Goal: Information Seeking & Learning: Learn about a topic

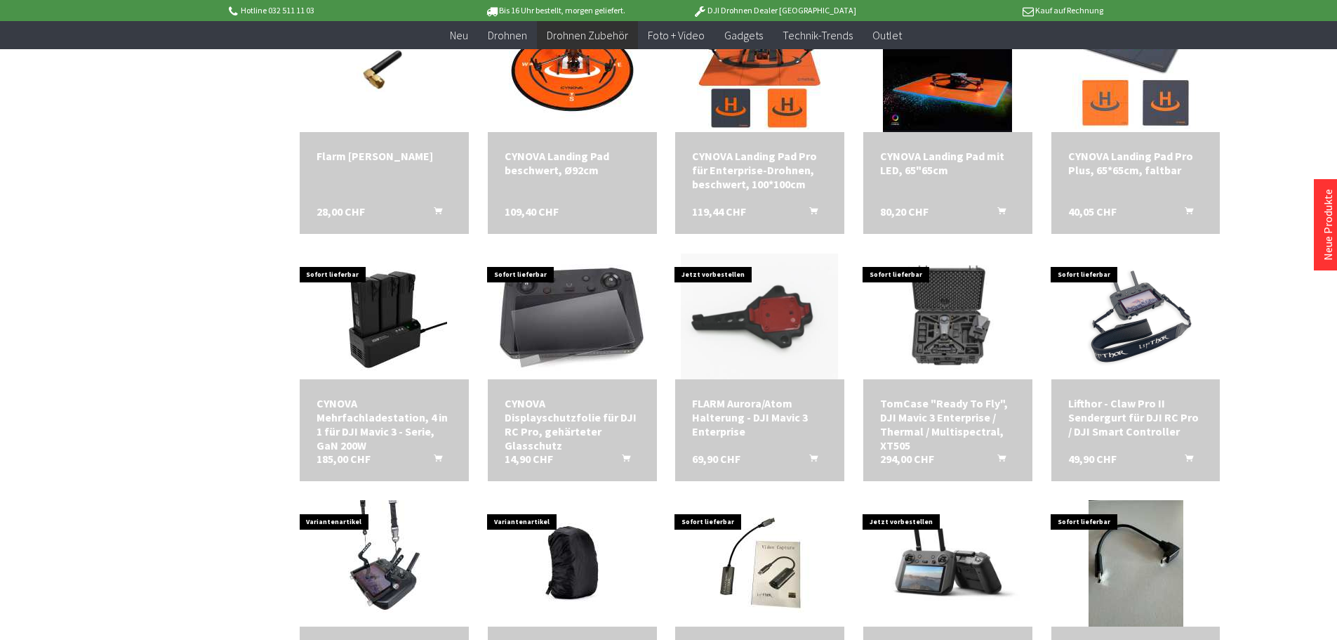
scroll to position [1545, 0]
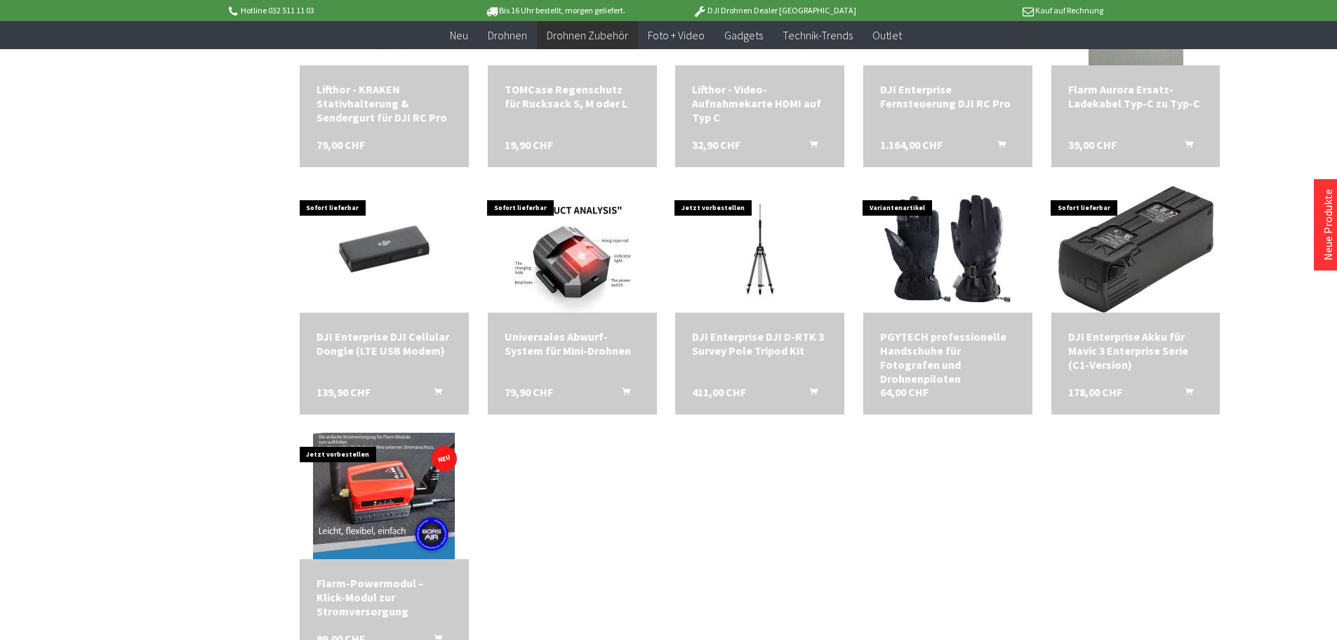
scroll to position [2106, 0]
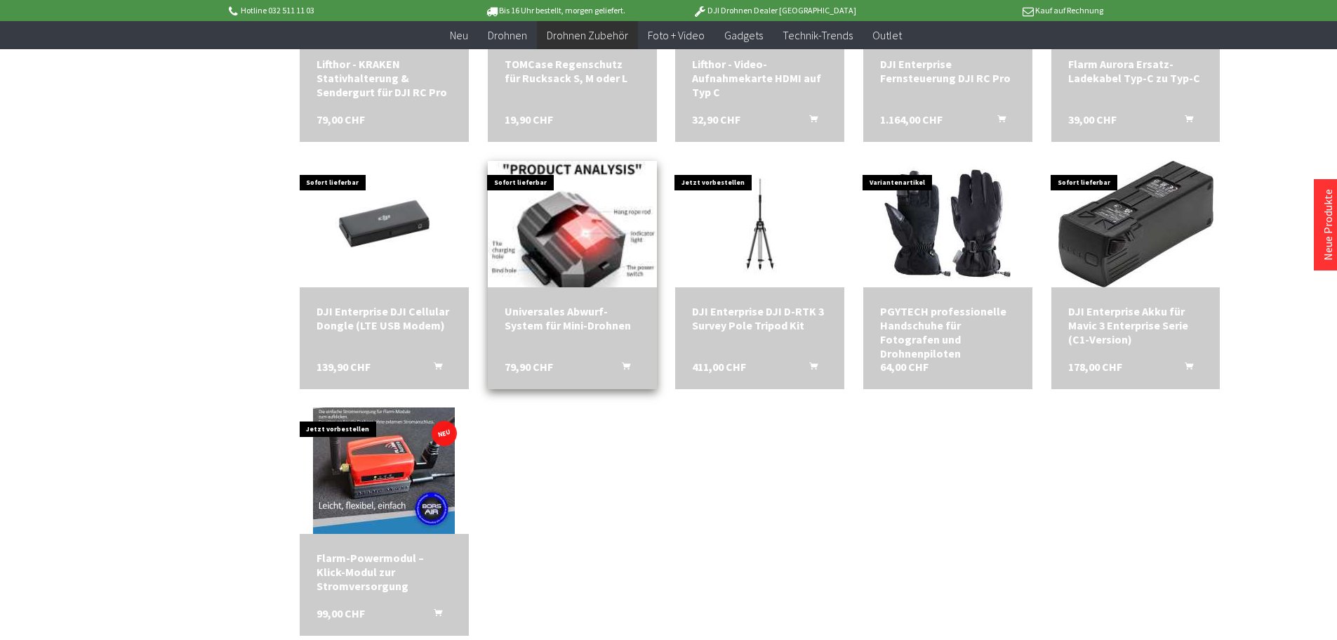
click at [597, 238] on img at bounding box center [572, 224] width 168 height 177
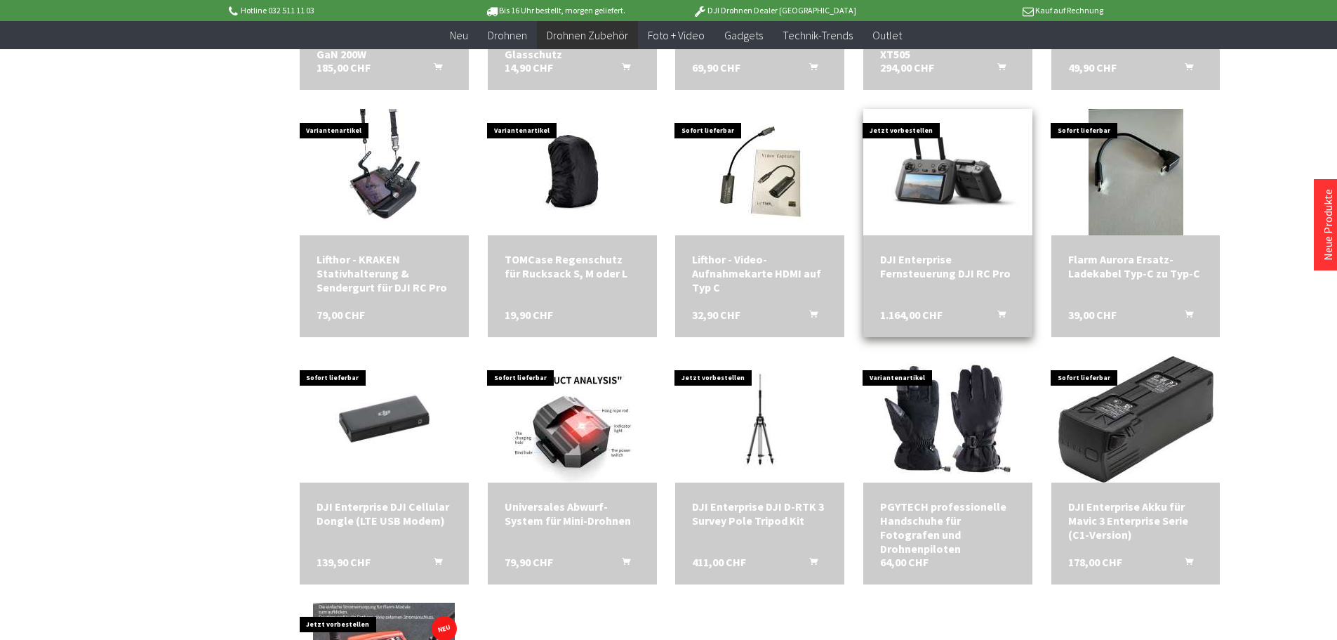
scroll to position [1755, 0]
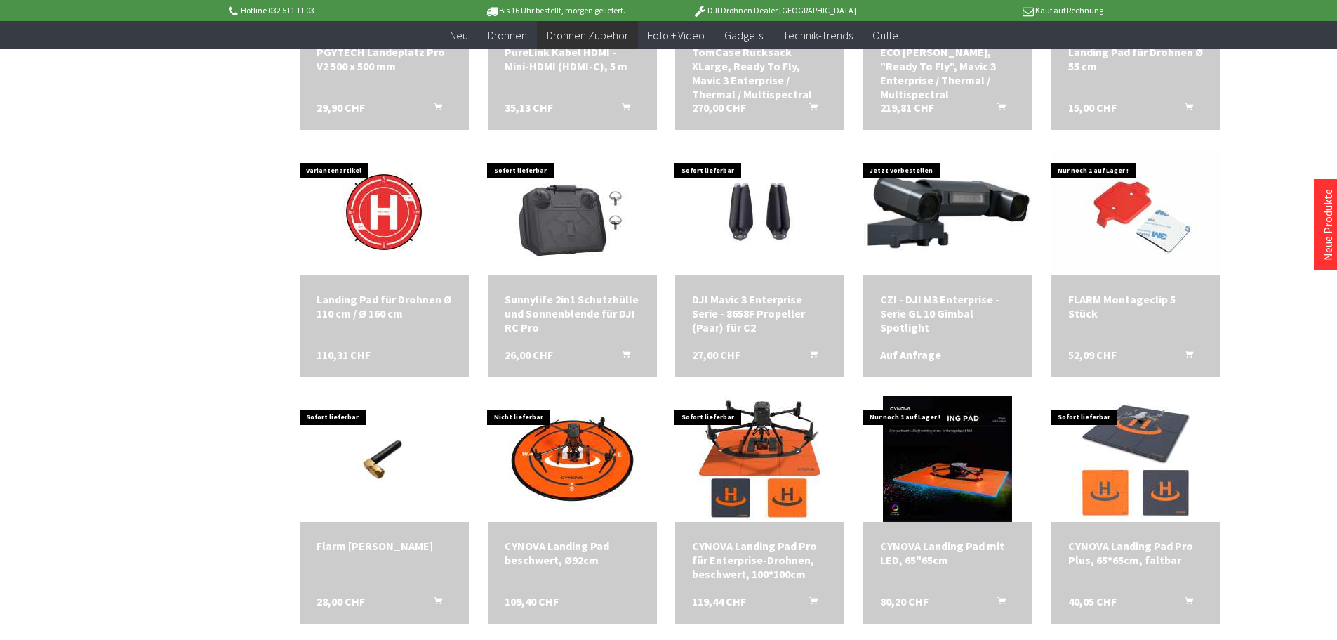
scroll to position [1053, 0]
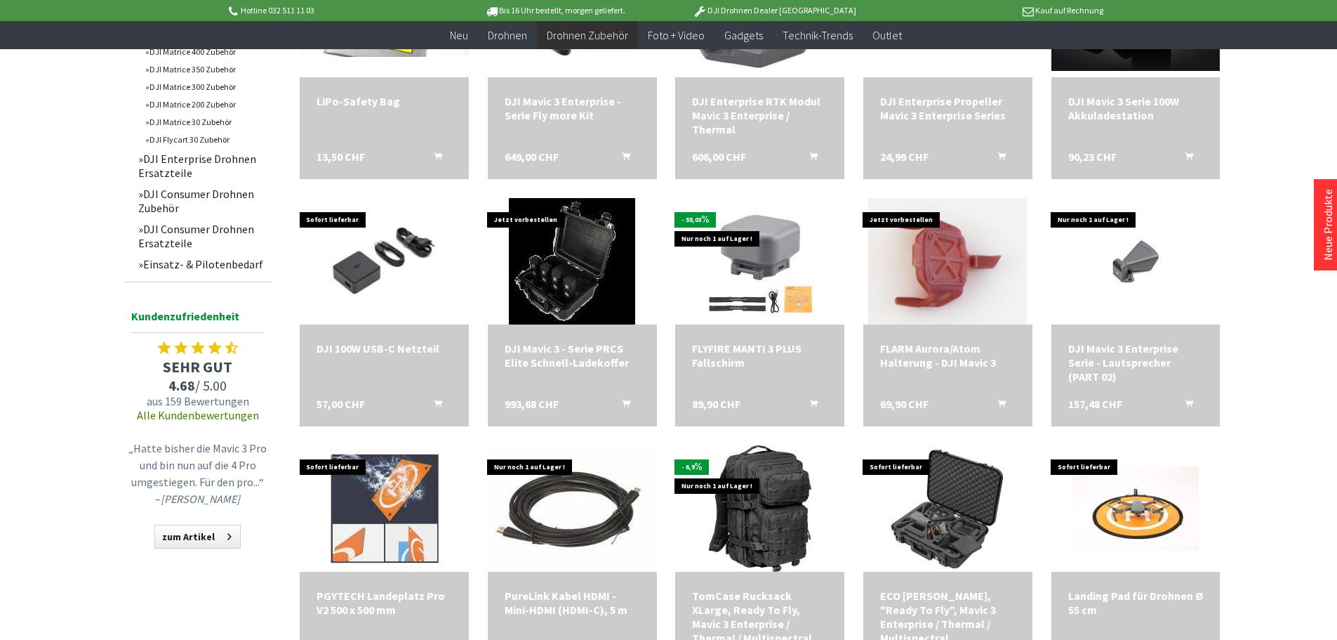
scroll to position [562, 0]
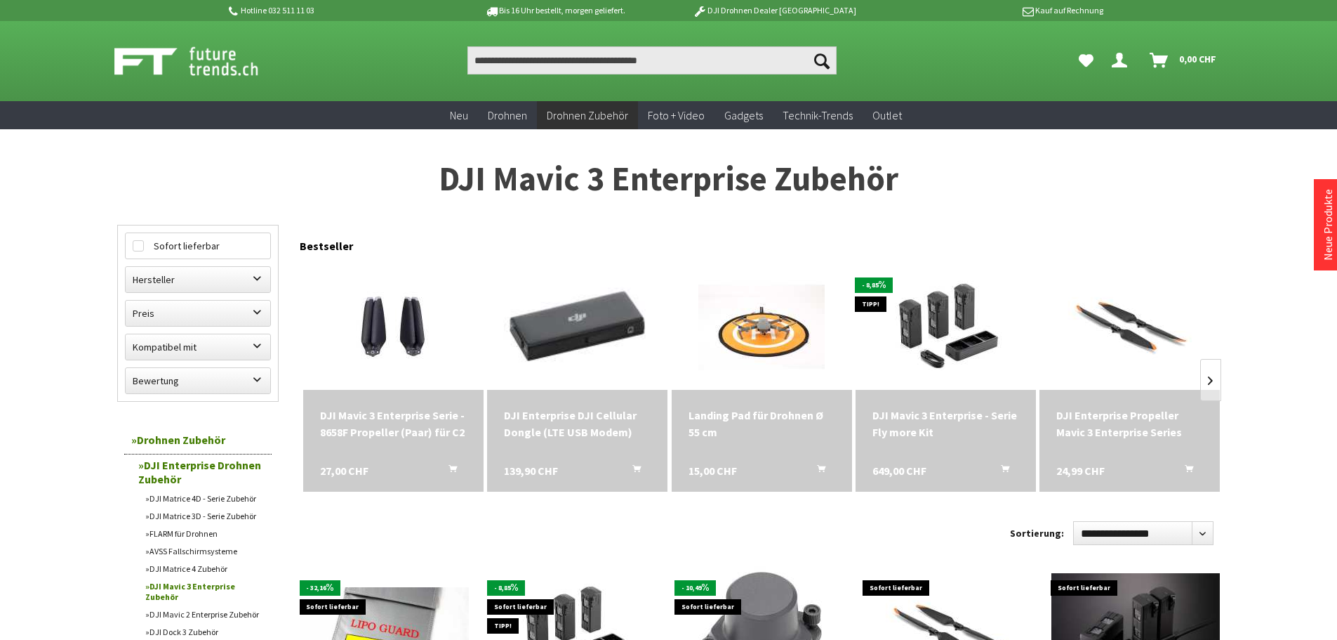
click at [575, 322] on img at bounding box center [577, 326] width 253 height 168
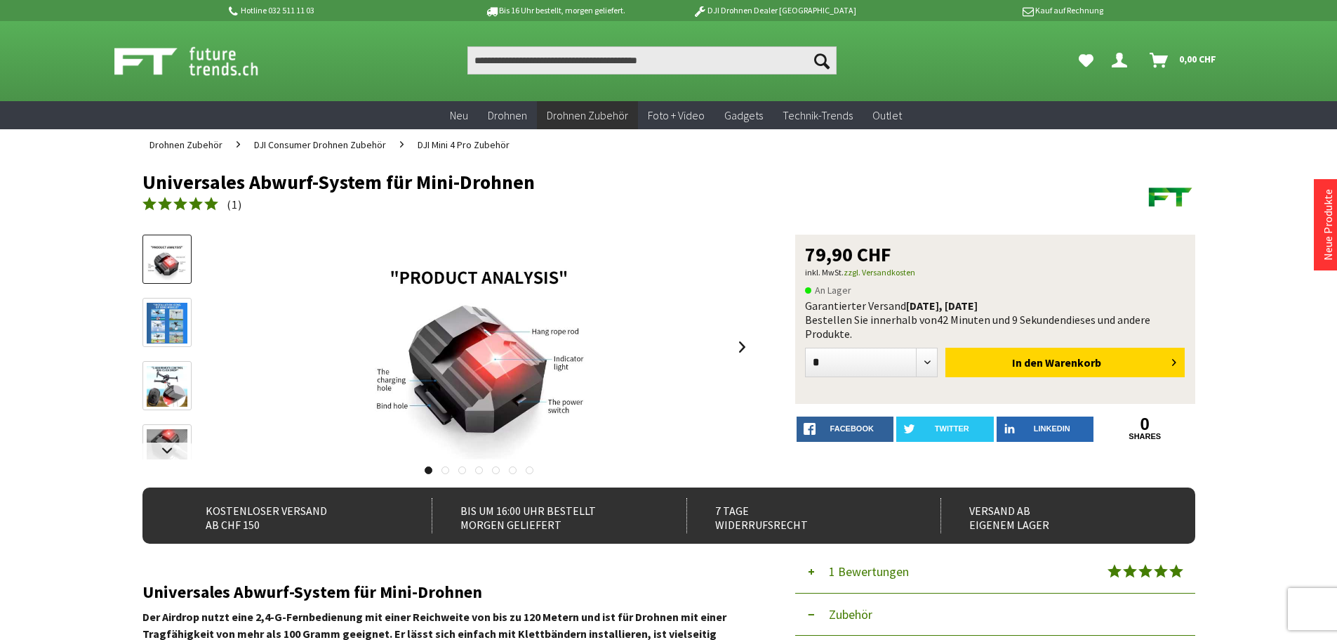
click at [164, 376] on img at bounding box center [167, 386] width 41 height 41
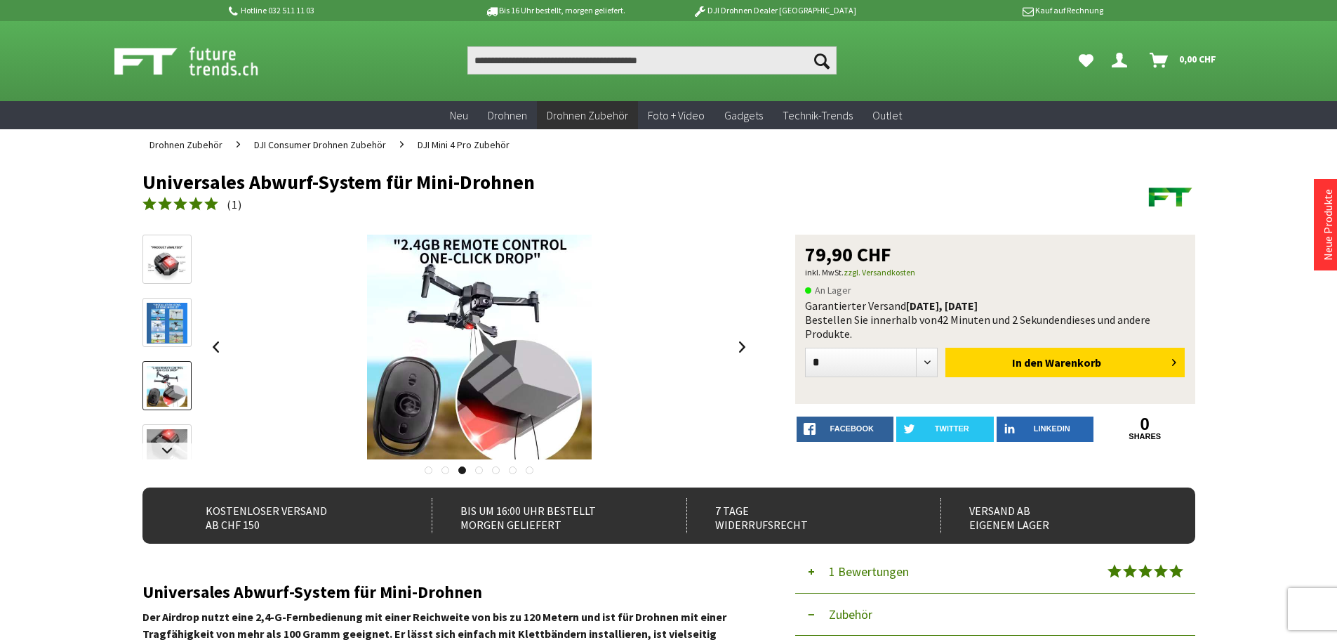
click at [169, 314] on img at bounding box center [167, 323] width 41 height 41
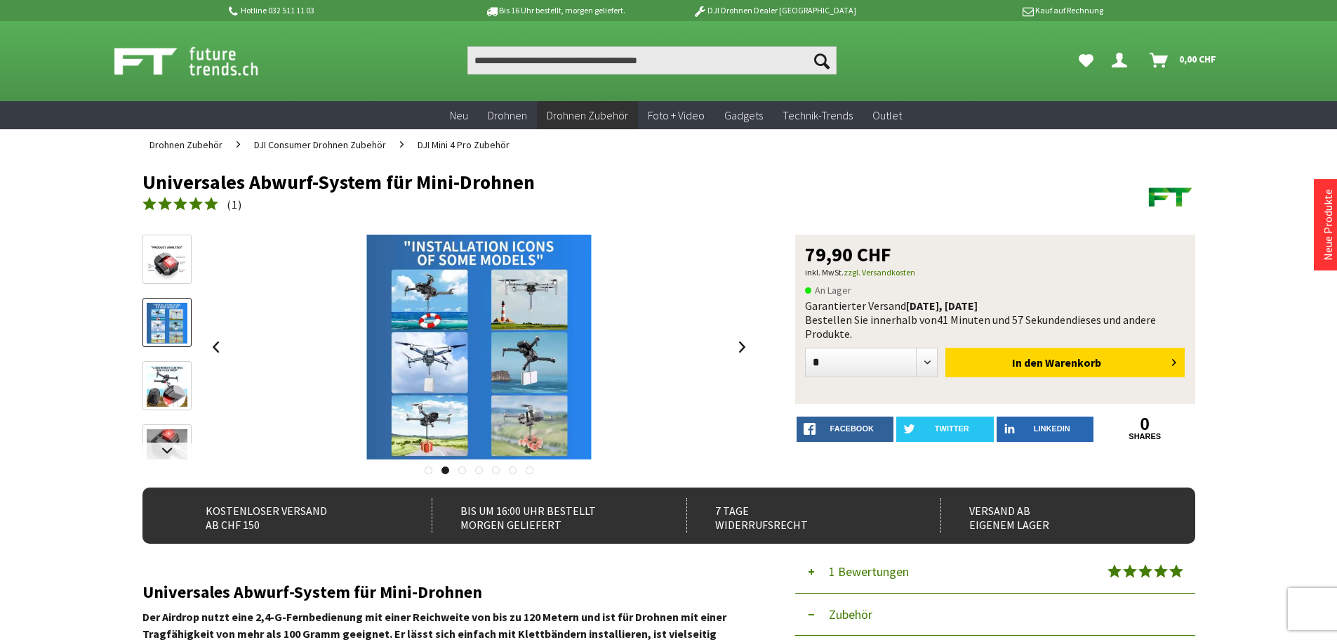
click at [157, 466] on div at bounding box center [448, 466] width 611 height 14
click at [167, 454] on link at bounding box center [167, 450] width 49 height 17
click at [177, 313] on link at bounding box center [167, 336] width 49 height 49
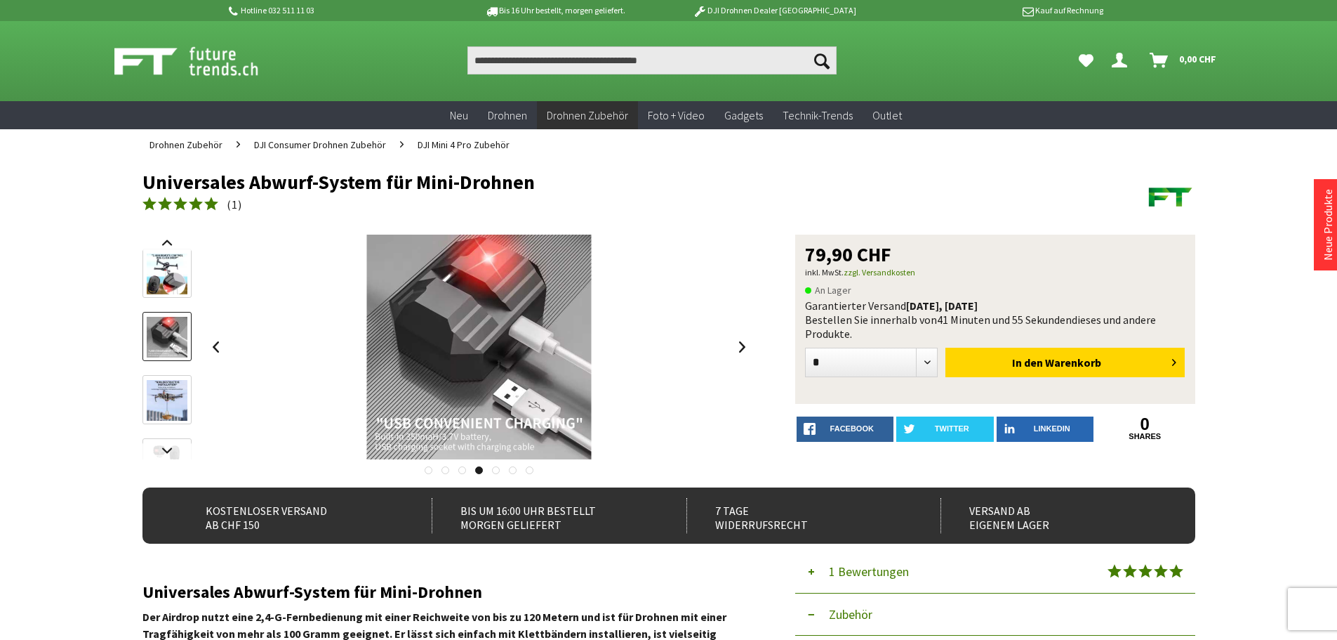
click at [166, 381] on img at bounding box center [167, 400] width 41 height 41
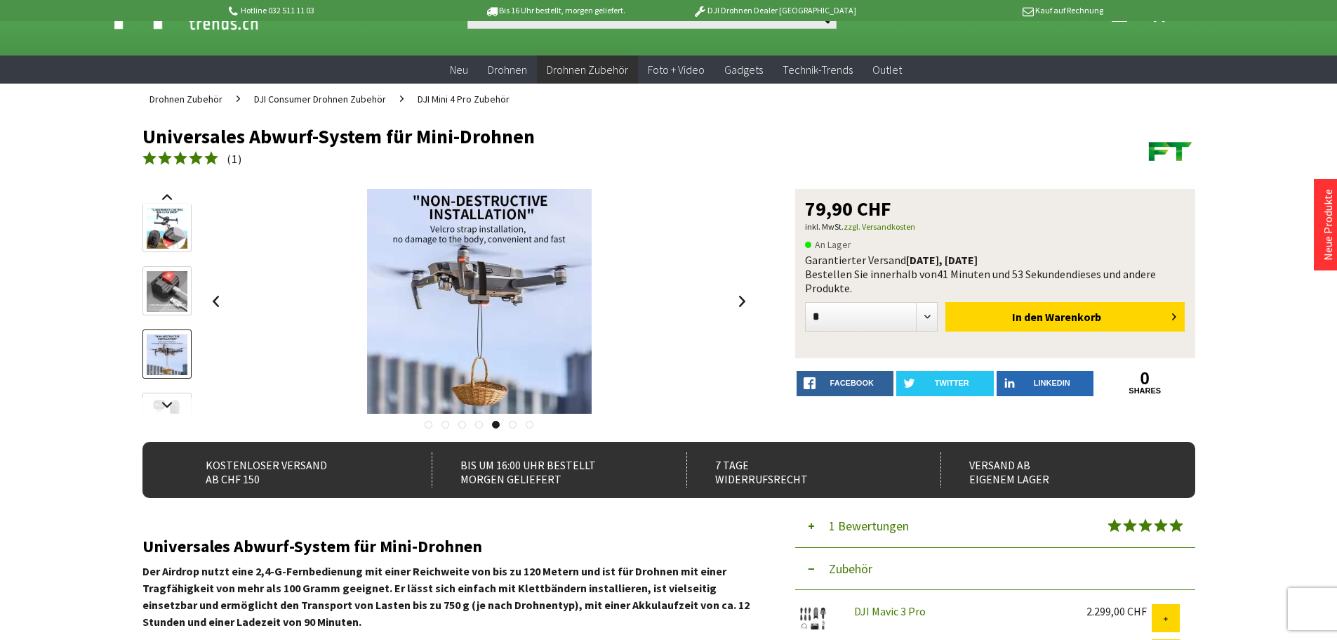
scroll to position [70, 0]
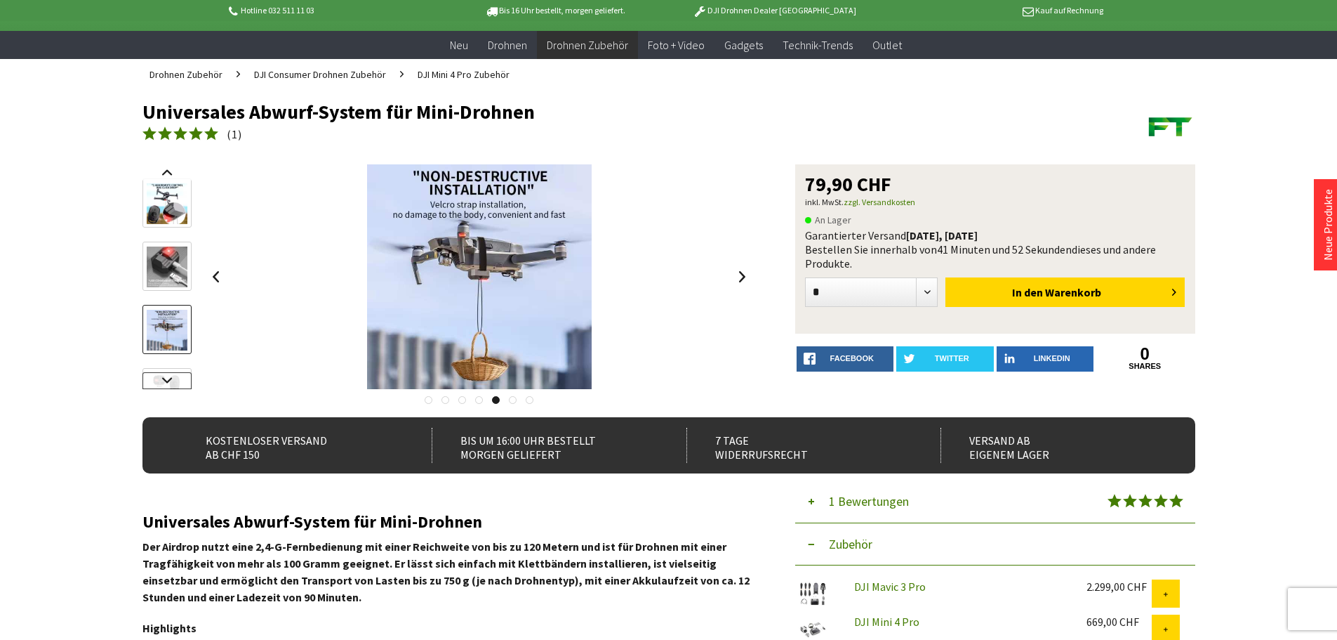
click at [168, 385] on link at bounding box center [167, 380] width 49 height 17
click at [168, 297] on img at bounding box center [167, 287] width 41 height 41
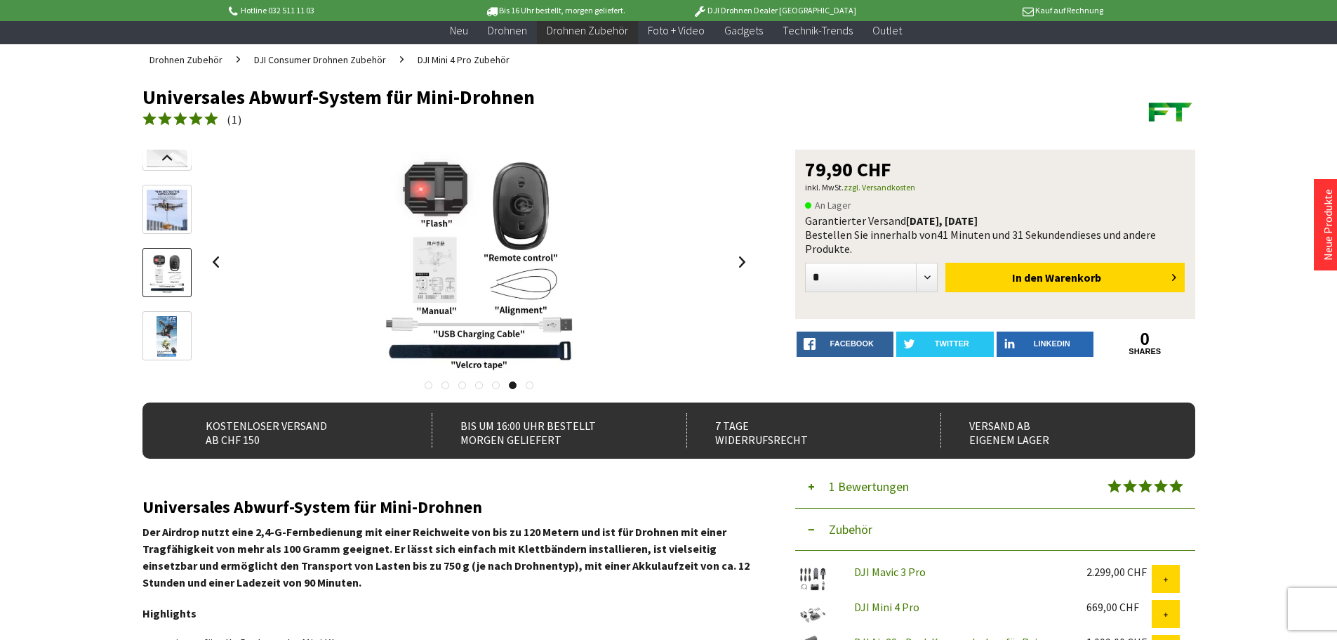
scroll to position [0, 0]
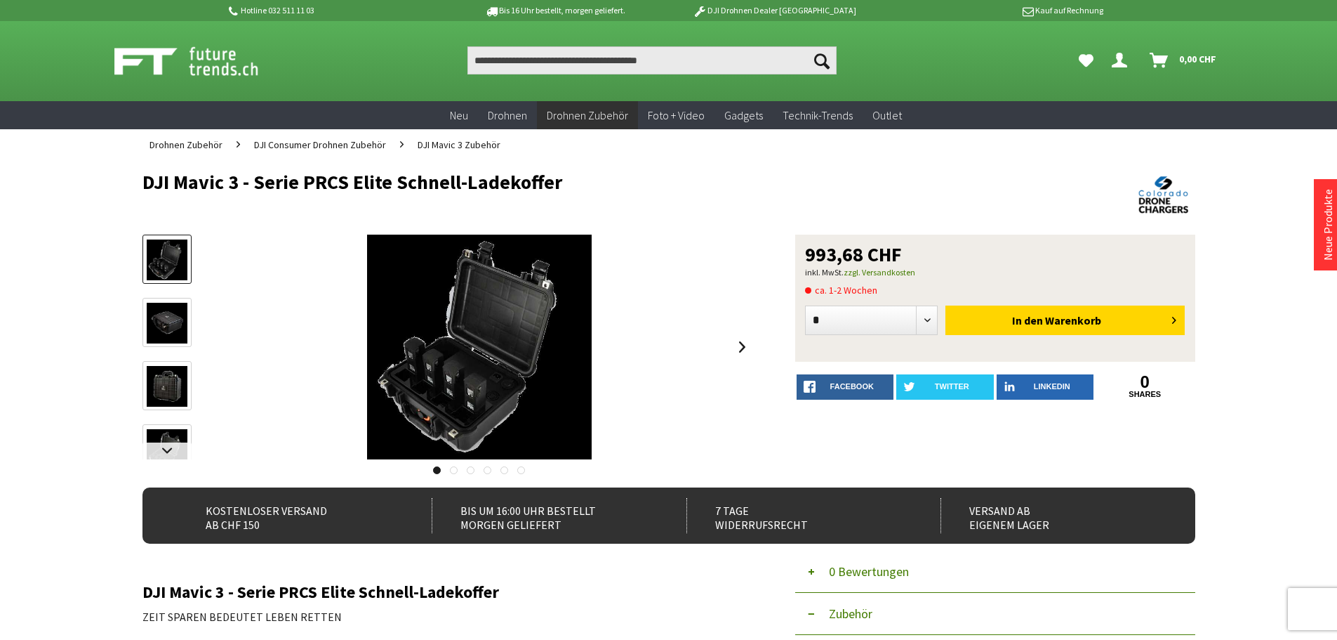
click at [150, 303] on img at bounding box center [167, 323] width 41 height 41
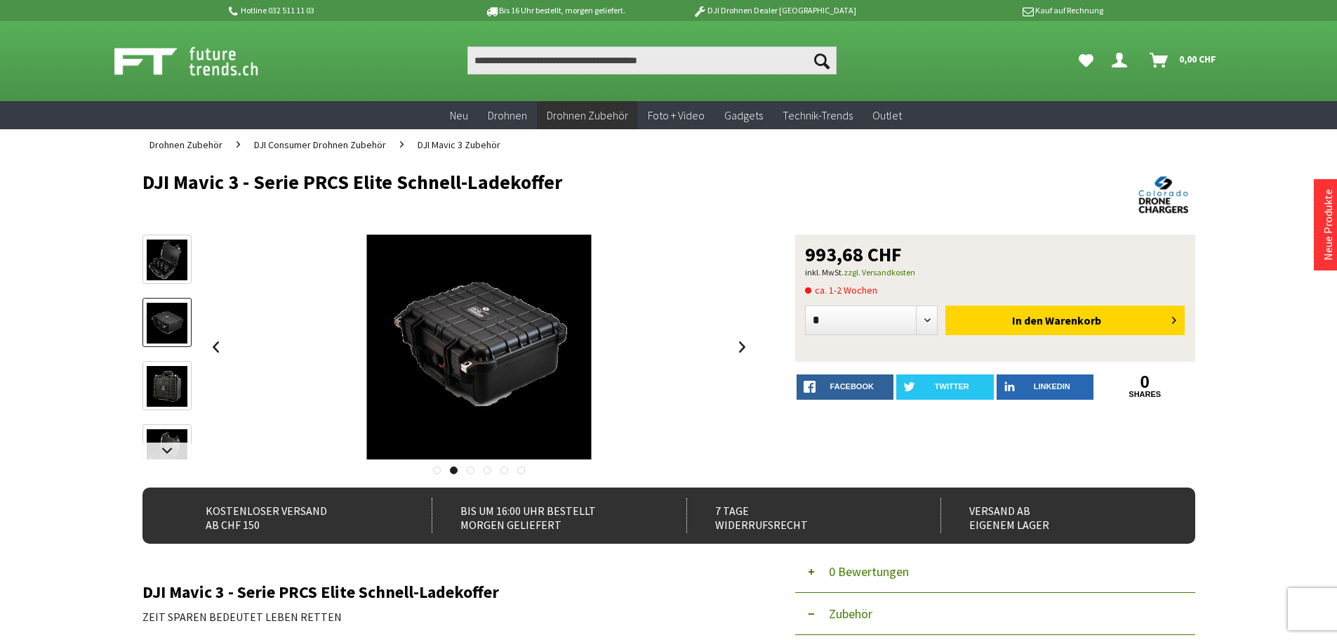
click at [154, 374] on img at bounding box center [167, 386] width 41 height 41
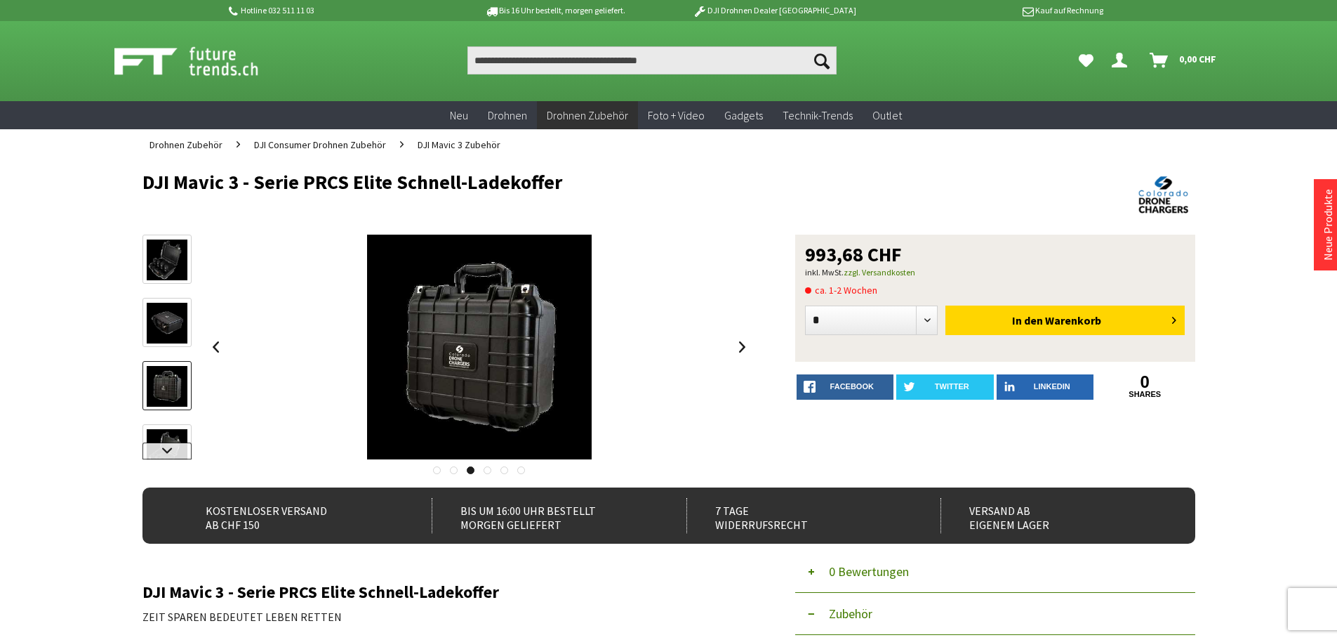
click at [166, 448] on link at bounding box center [167, 450] width 49 height 17
click at [171, 316] on link at bounding box center [167, 336] width 49 height 49
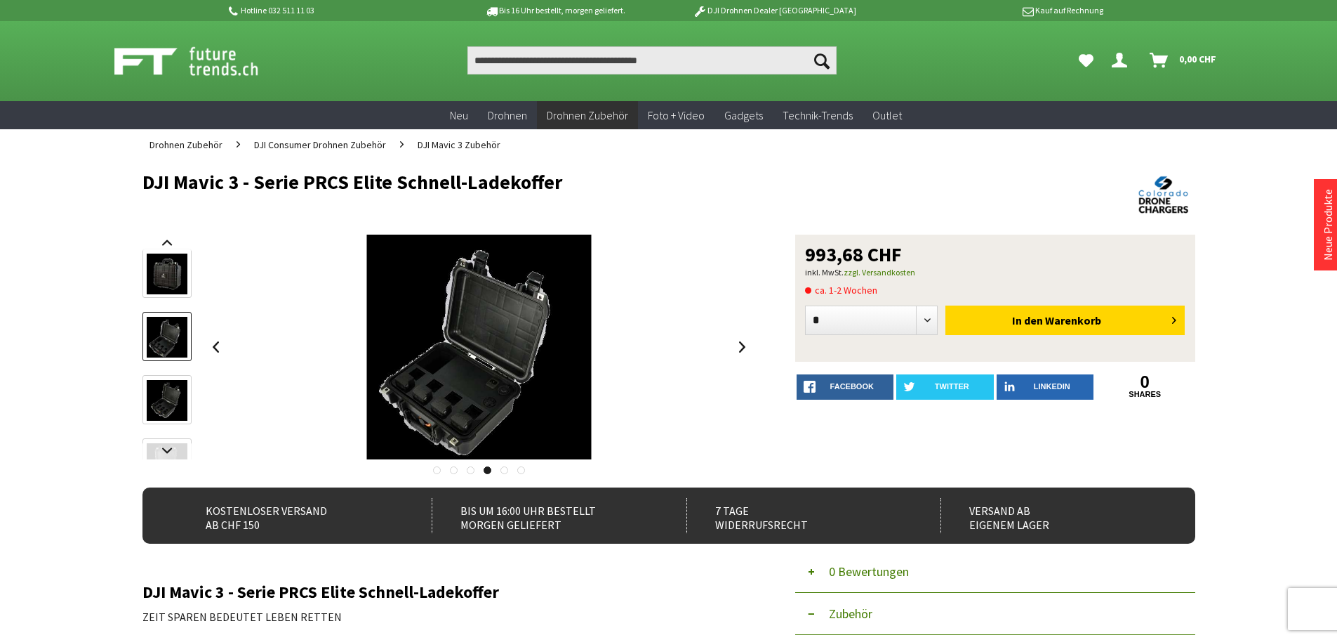
click at [176, 390] on img at bounding box center [167, 400] width 41 height 41
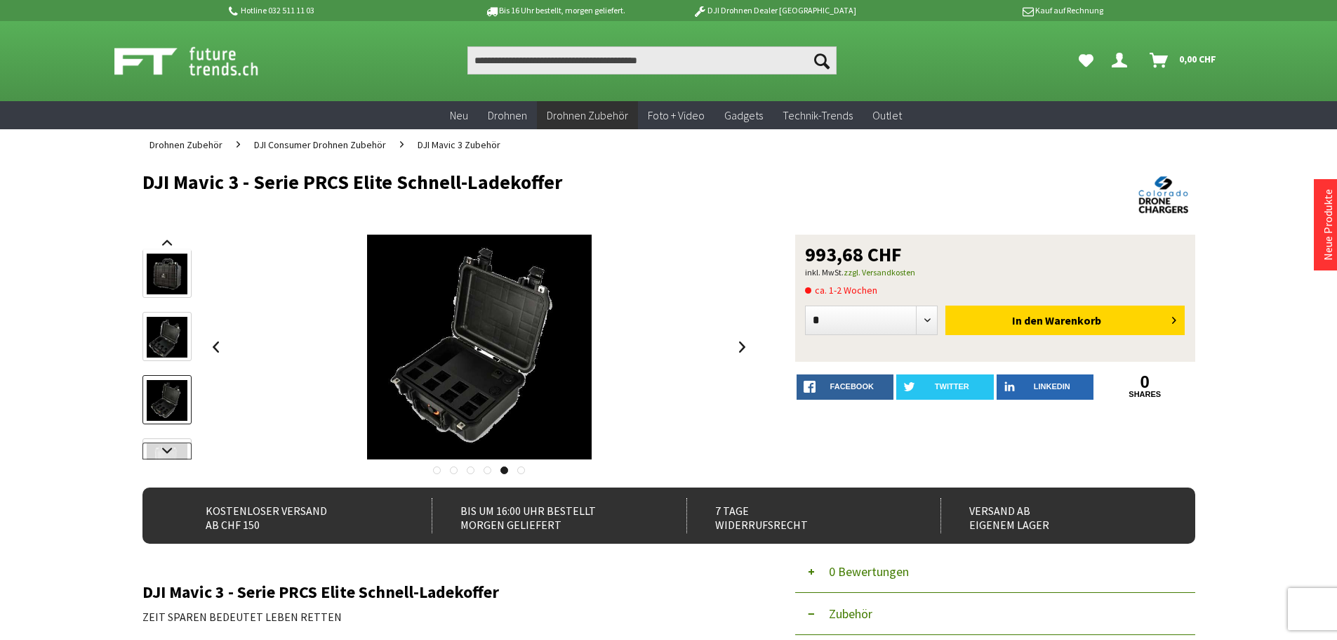
click at [179, 449] on link at bounding box center [167, 450] width 49 height 17
click at [180, 425] on img at bounding box center [167, 421] width 41 height 41
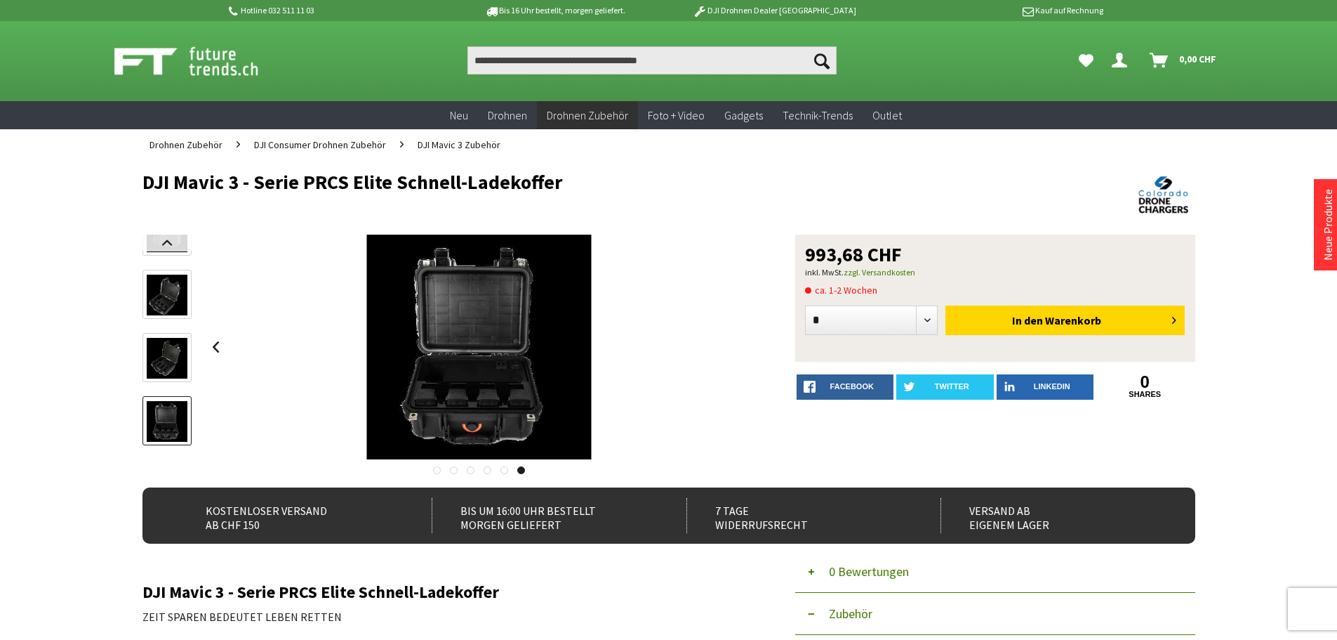
click at [156, 297] on img at bounding box center [167, 295] width 41 height 41
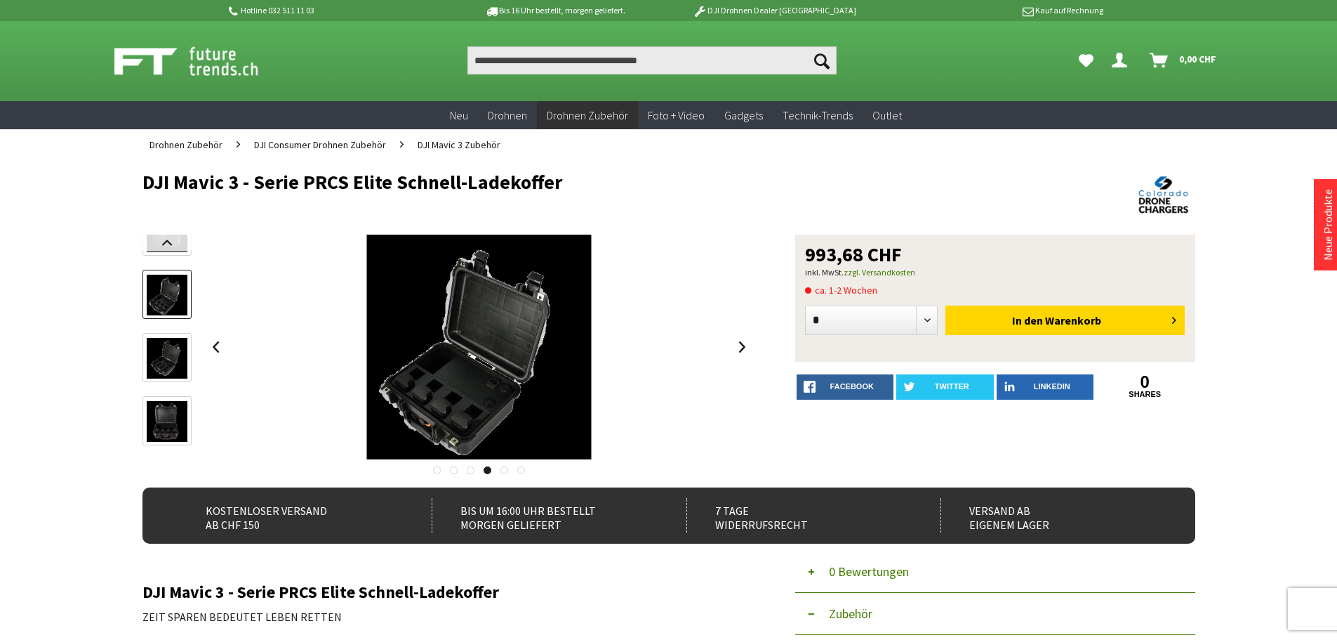
click at [187, 289] on link at bounding box center [167, 294] width 49 height 49
click at [184, 244] on link at bounding box center [167, 242] width 49 height 17
click at [173, 257] on img at bounding box center [167, 259] width 41 height 41
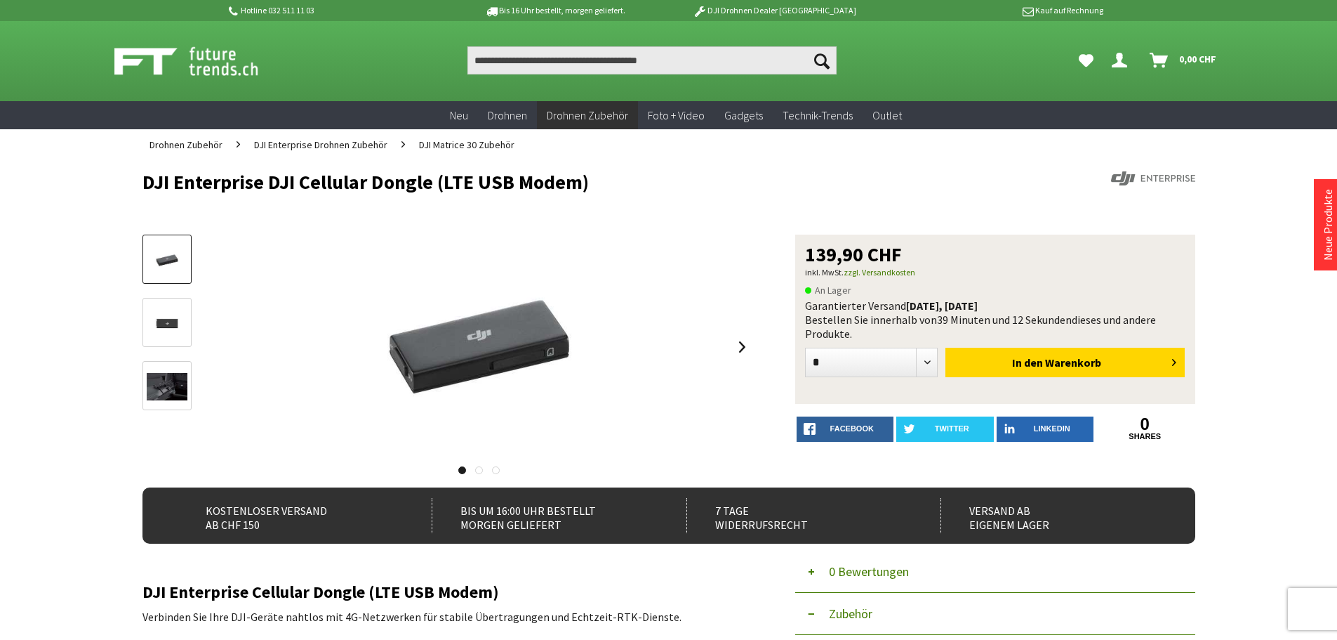
click at [178, 390] on img at bounding box center [167, 386] width 41 height 27
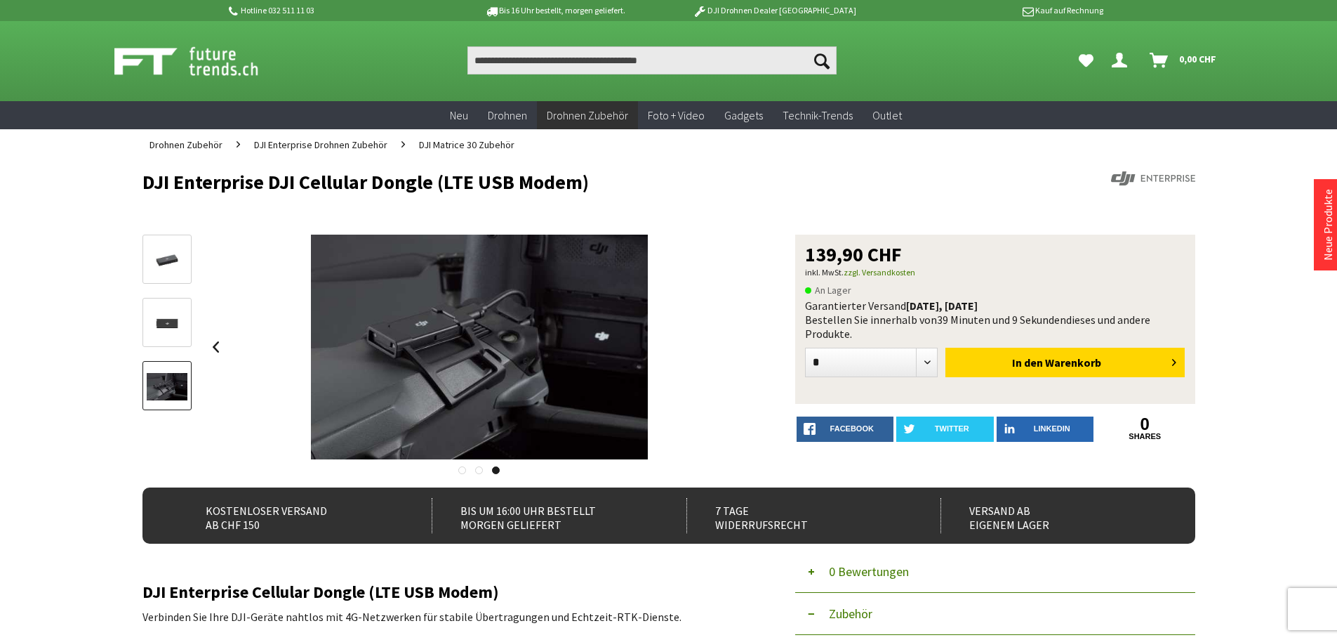
click at [181, 331] on img at bounding box center [167, 323] width 41 height 27
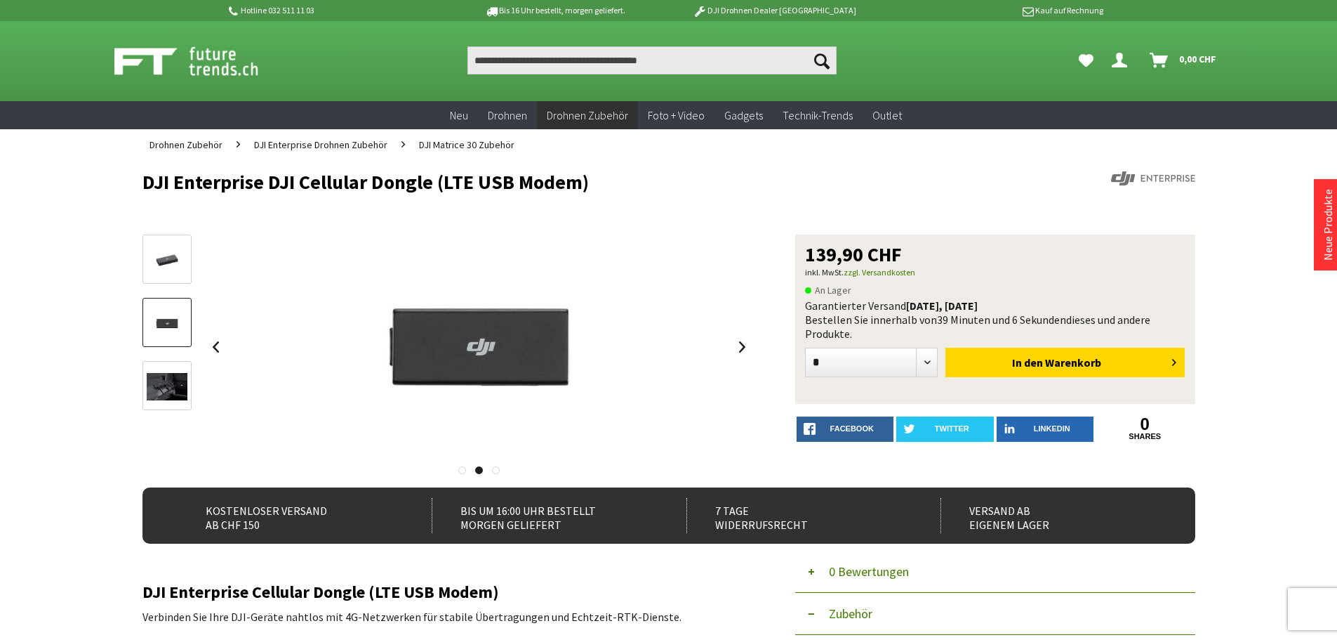
click at [169, 249] on img at bounding box center [167, 259] width 41 height 27
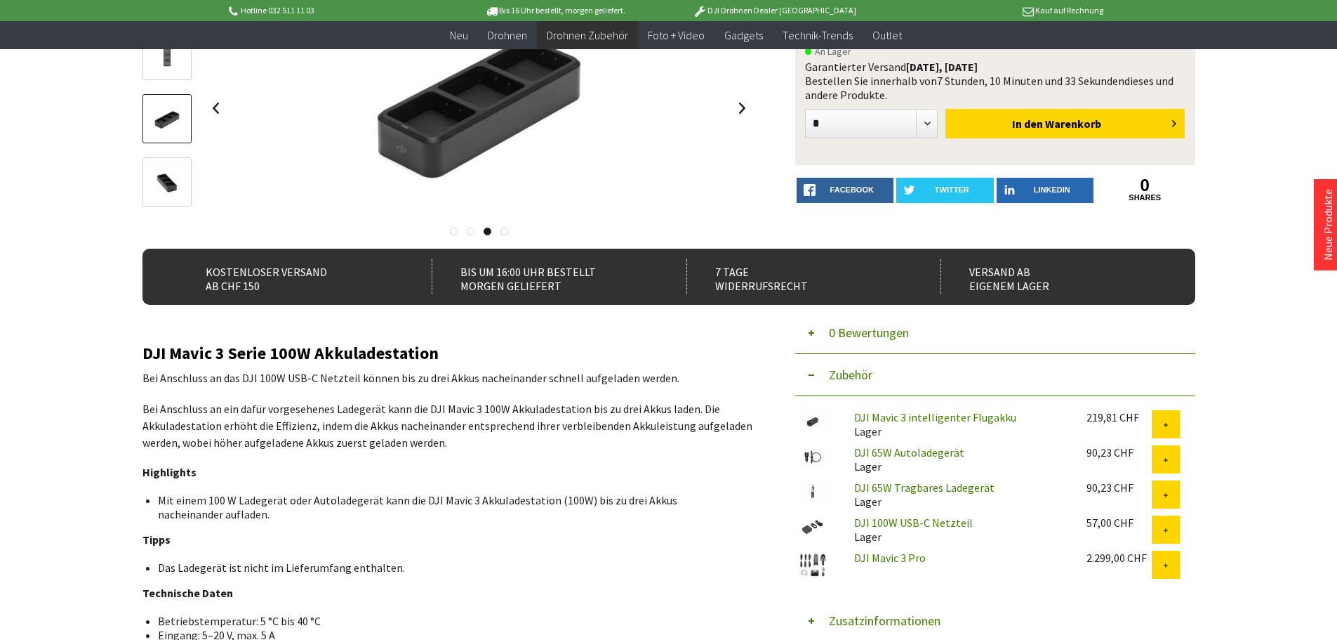
click at [1290, 461] on div "Hotline 032 511 11 03 Bis 16 Uhr bestellt, [DATE] geliefert. DJI Drohnen Dealer…" at bounding box center [668, 581] width 1337 height 1585
